Goal: Find specific page/section: Find specific page/section

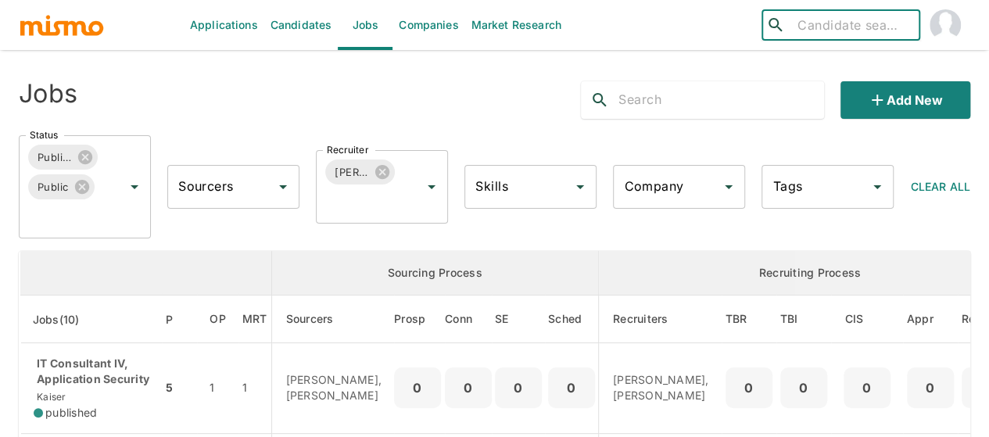
click at [802, 21] on input "search" at bounding box center [853, 25] width 122 height 22
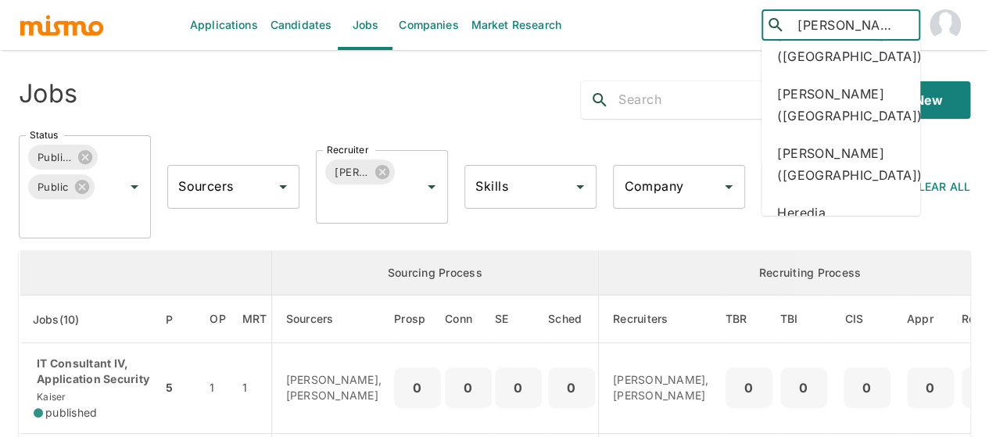
scroll to position [704, 0]
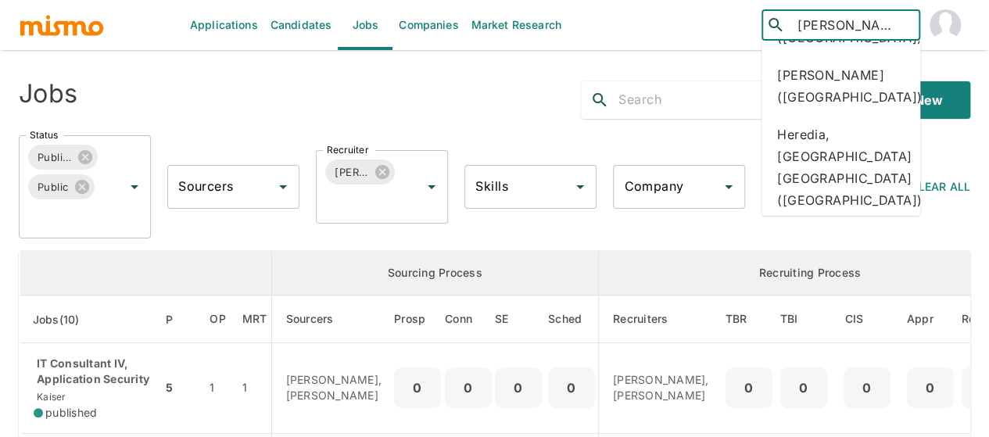
drag, startPoint x: 838, startPoint y: 31, endPoint x: 783, endPoint y: 20, distance: 56.5
click at [783, 20] on div "​ [PERSON_NAME]" at bounding box center [841, 24] width 159 height 31
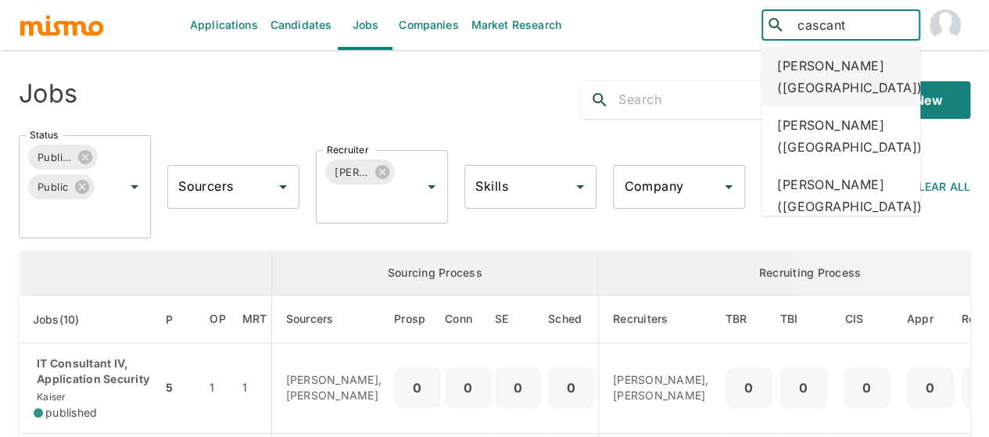
type input "cascante"
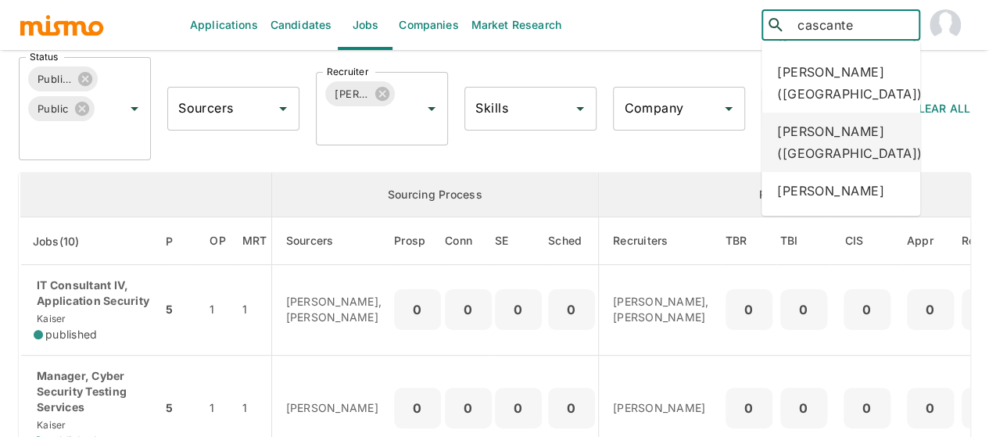
scroll to position [688, 0]
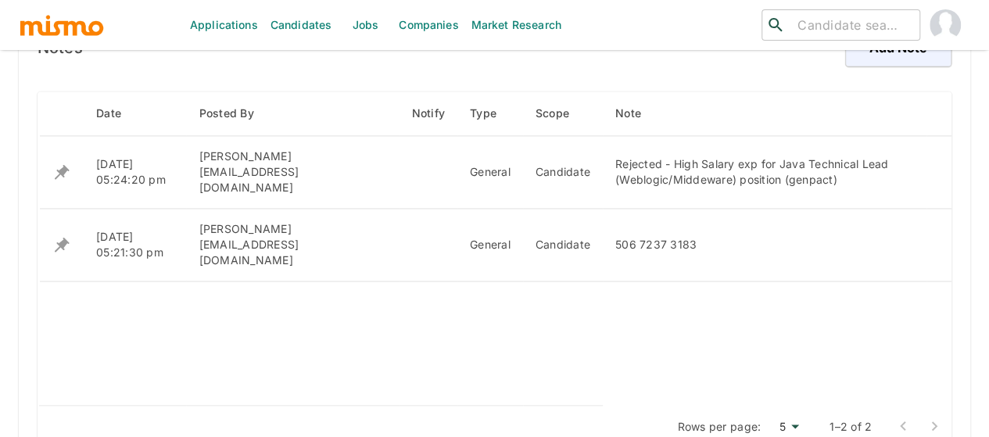
scroll to position [1151, 0]
